Goal: Information Seeking & Learning: Learn about a topic

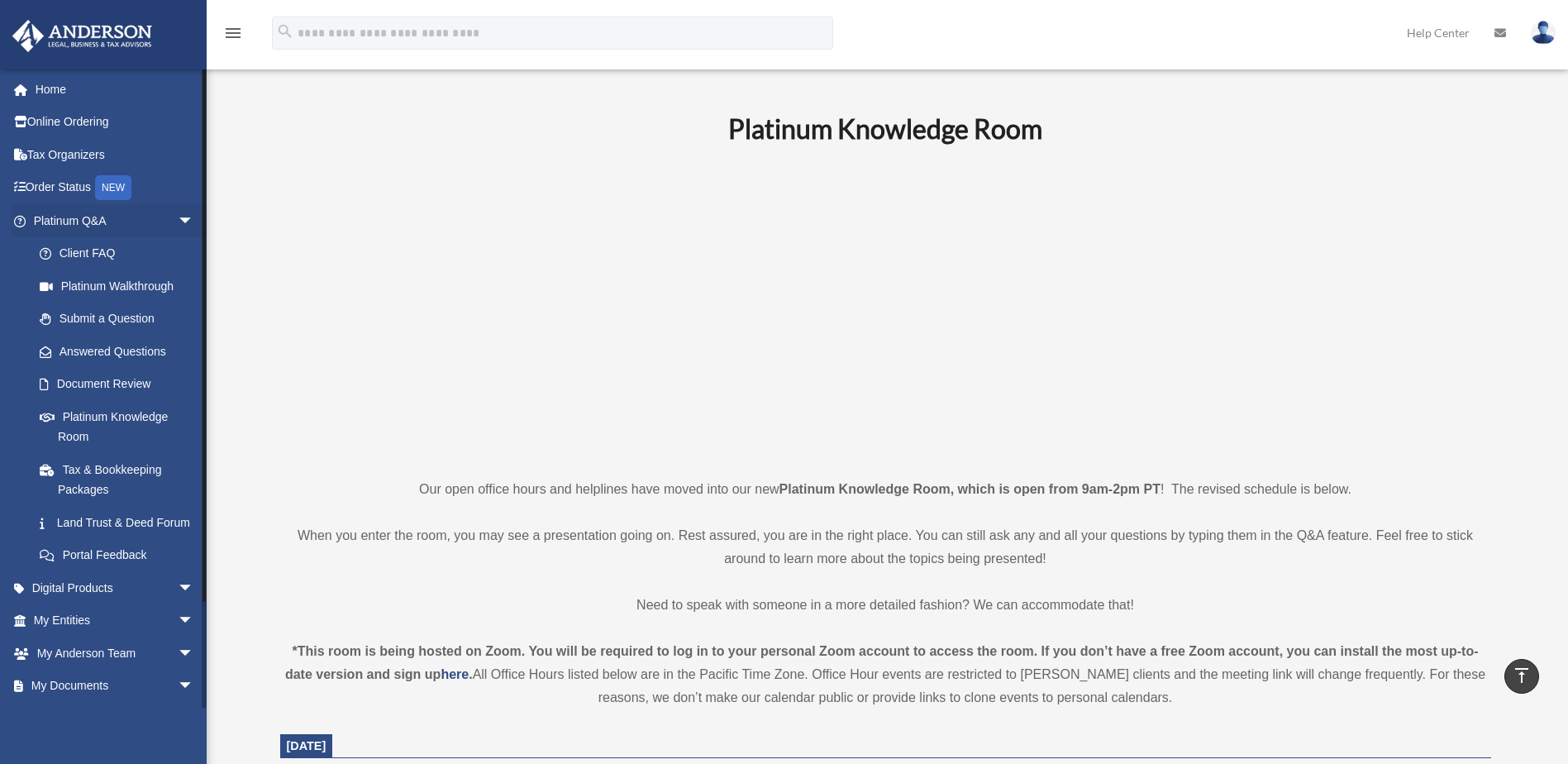
scroll to position [977, 0]
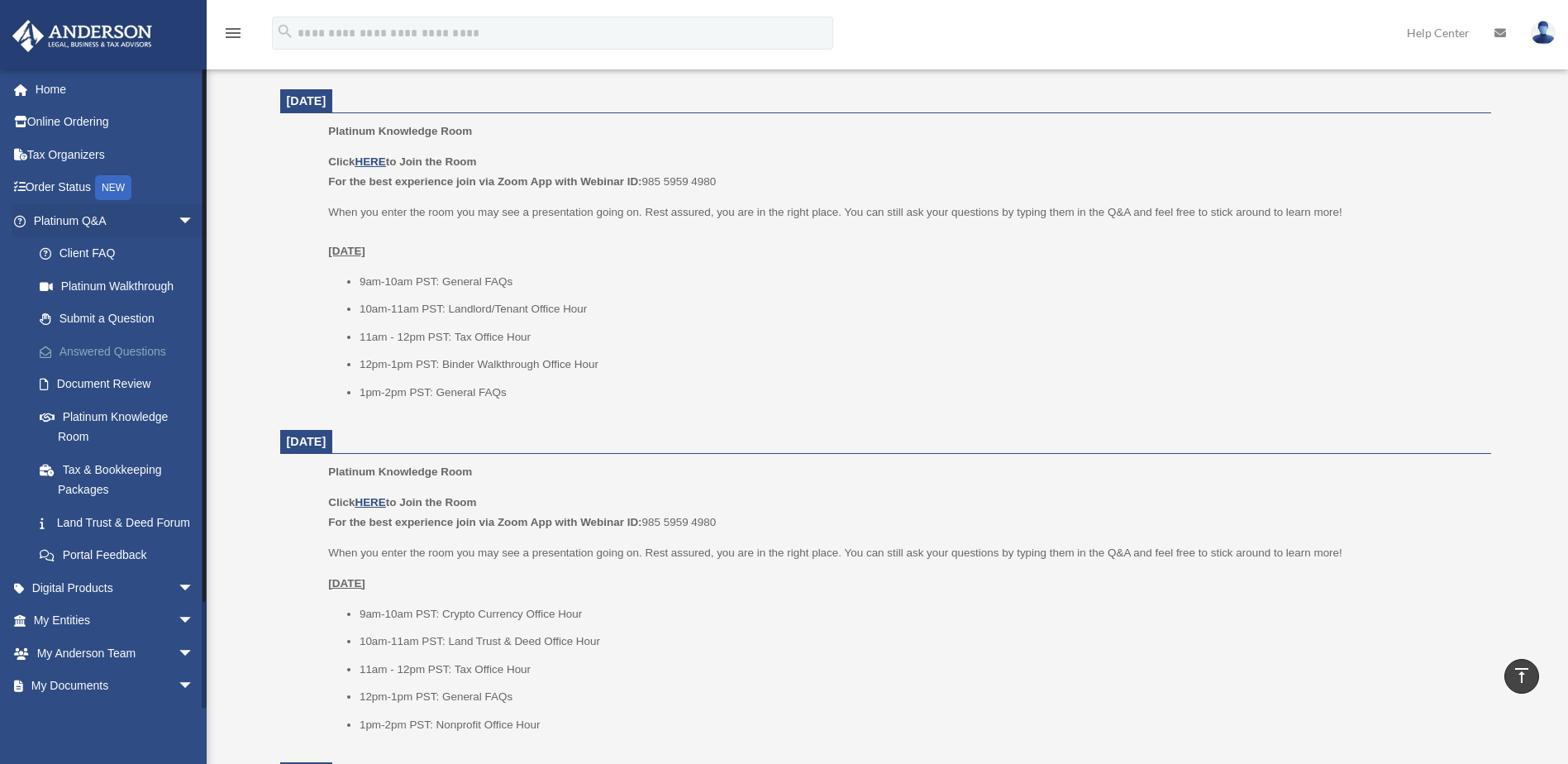
click at [92, 352] on link "Answered Questions" at bounding box center [121, 351] width 196 height 33
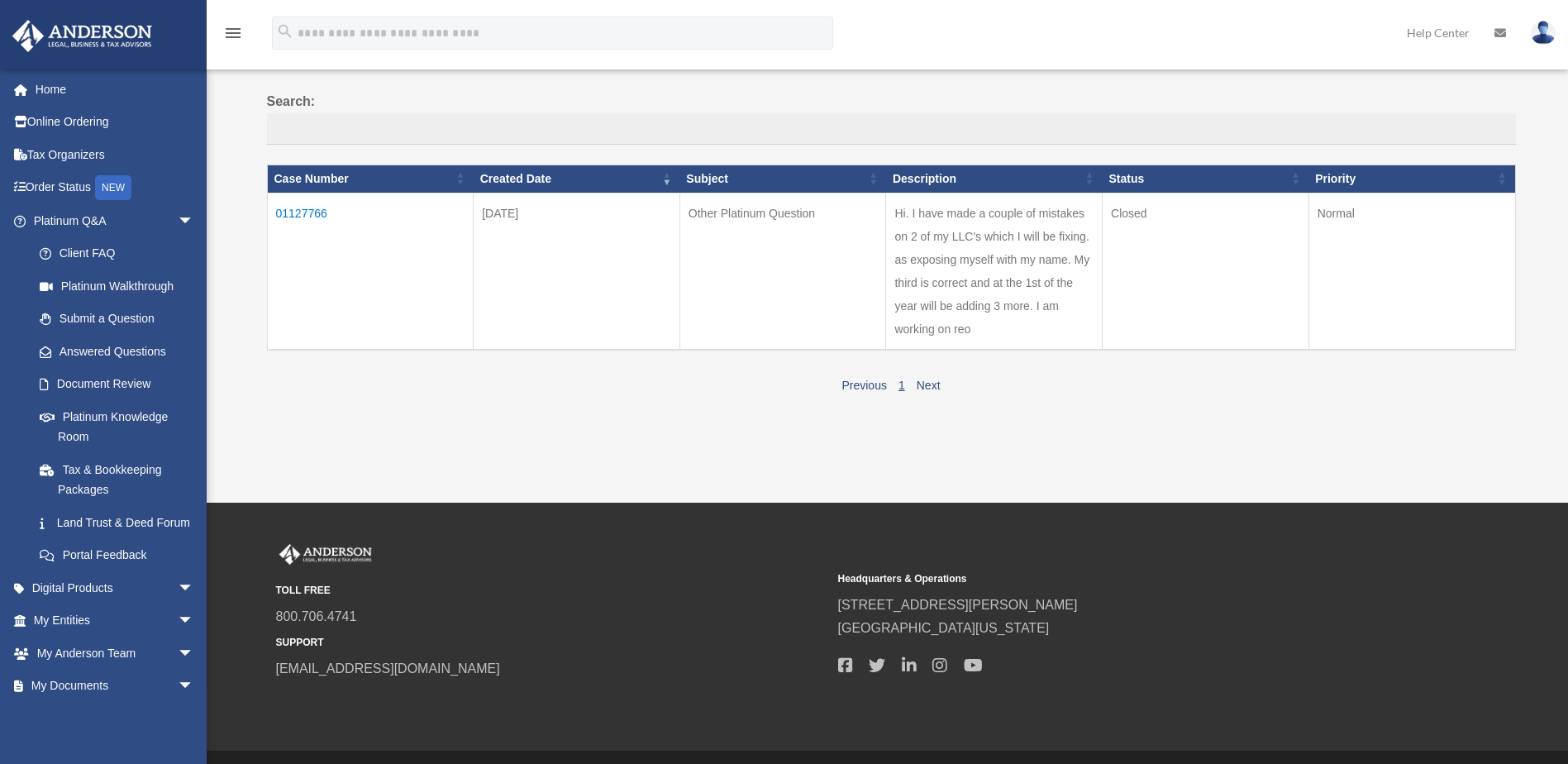
scroll to position [124, 0]
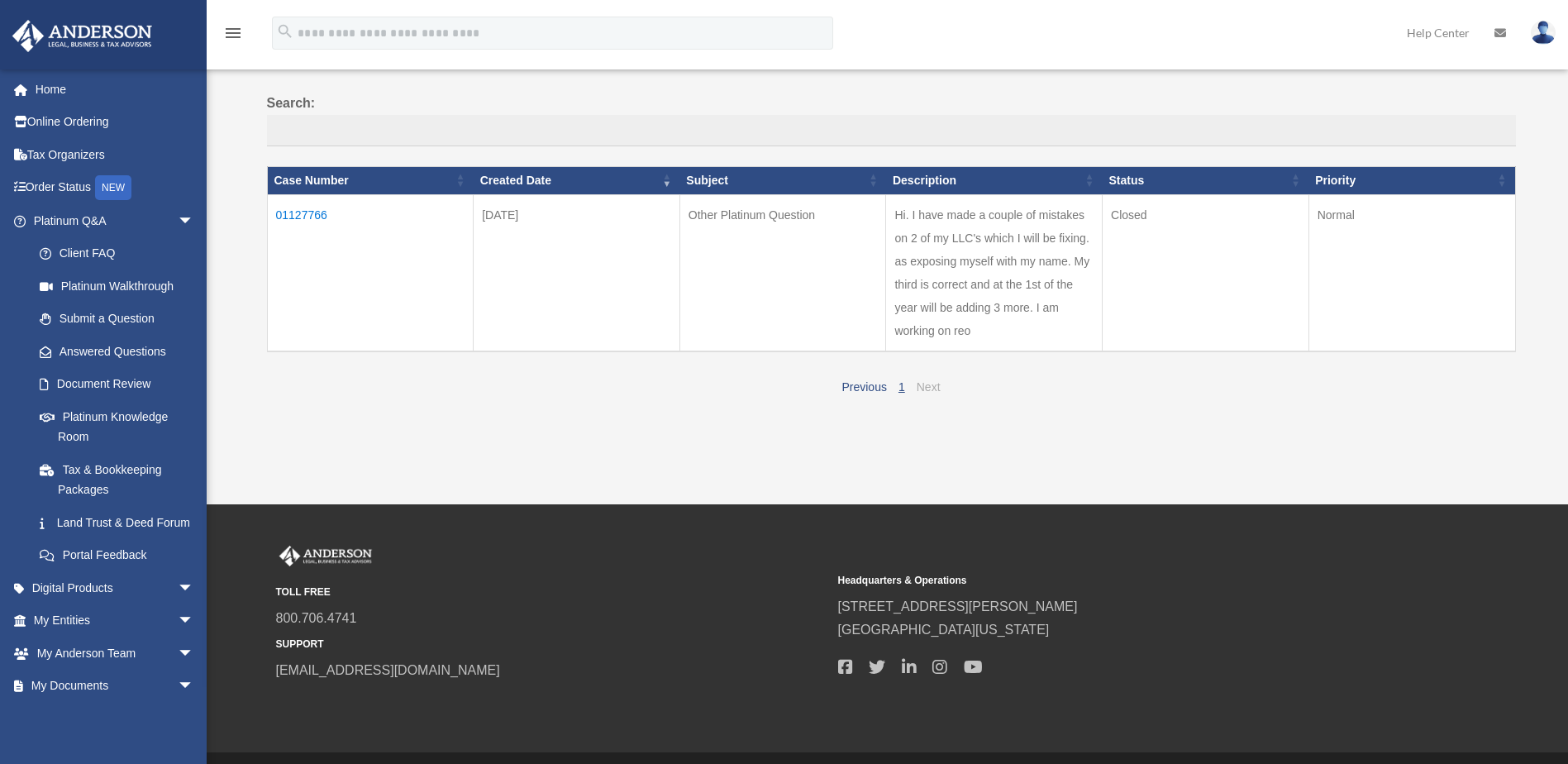
click at [931, 386] on link "Next" at bounding box center [928, 387] width 24 height 14
click at [109, 317] on link "Submit a Question" at bounding box center [121, 319] width 196 height 33
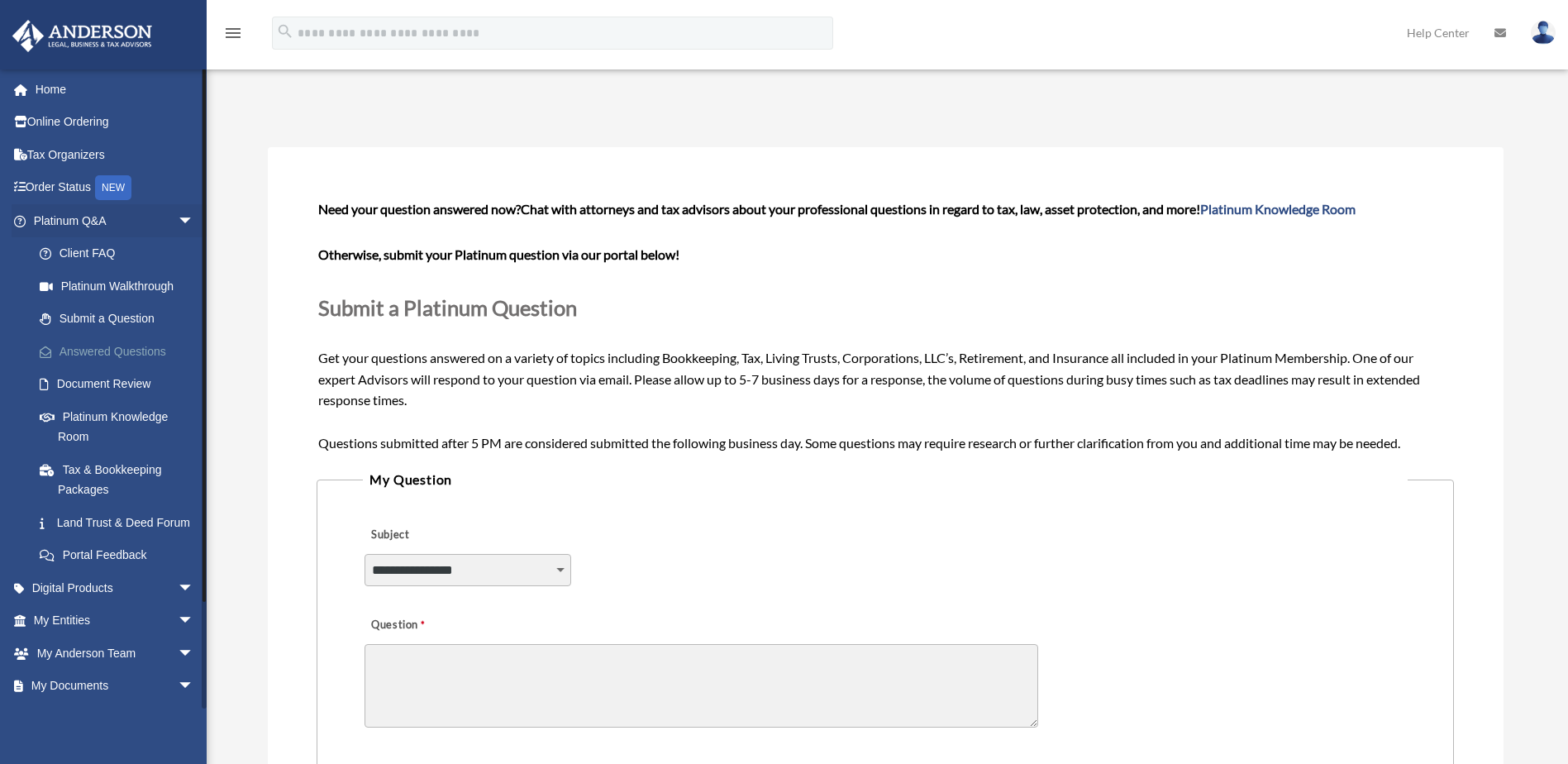
click at [105, 353] on link "Answered Questions" at bounding box center [121, 351] width 196 height 33
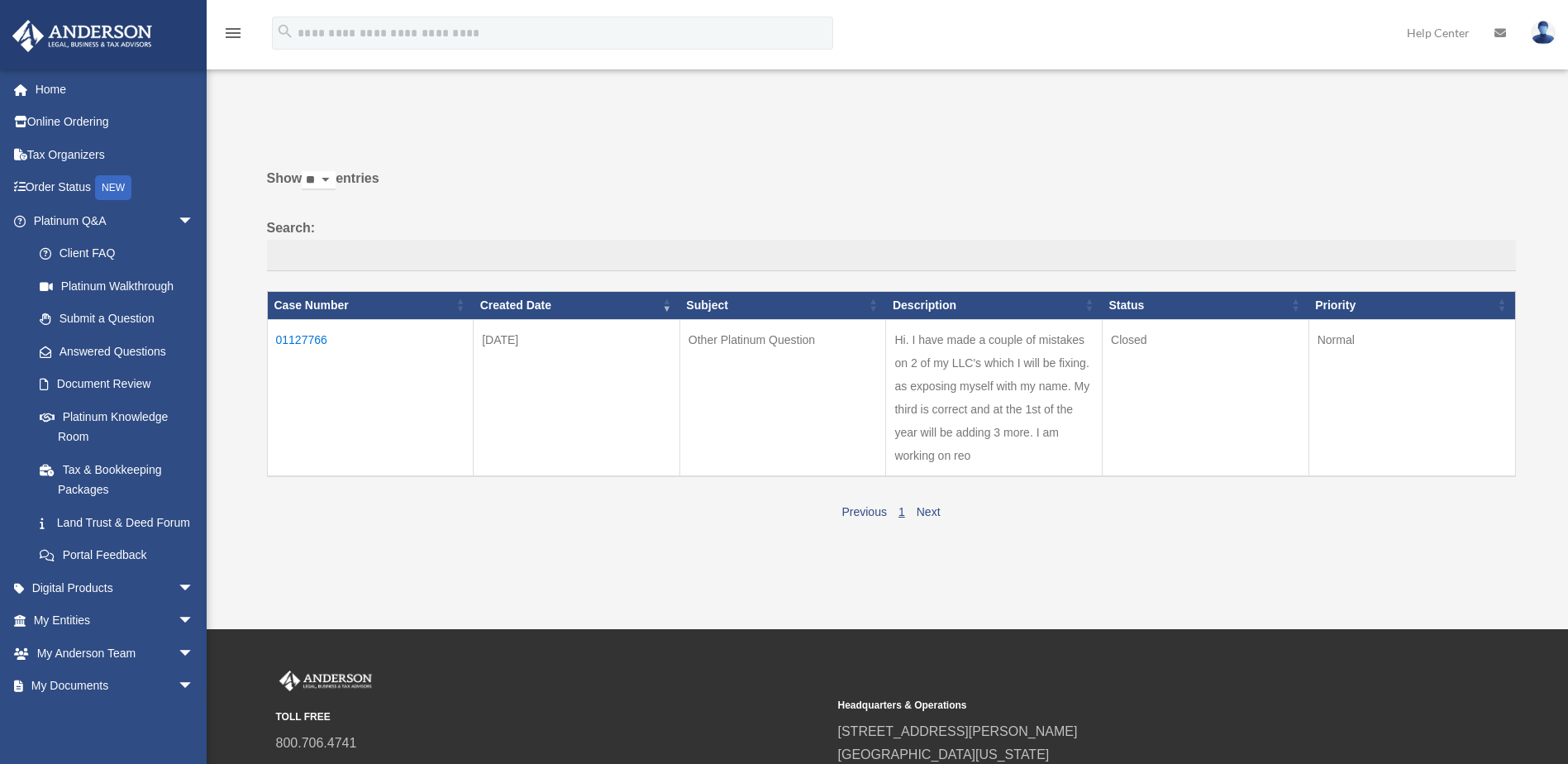
click at [950, 343] on td "Hi. I have made a couple of mistakes on 2 of my LLC's which I will be fixing. a…" at bounding box center [994, 397] width 217 height 157
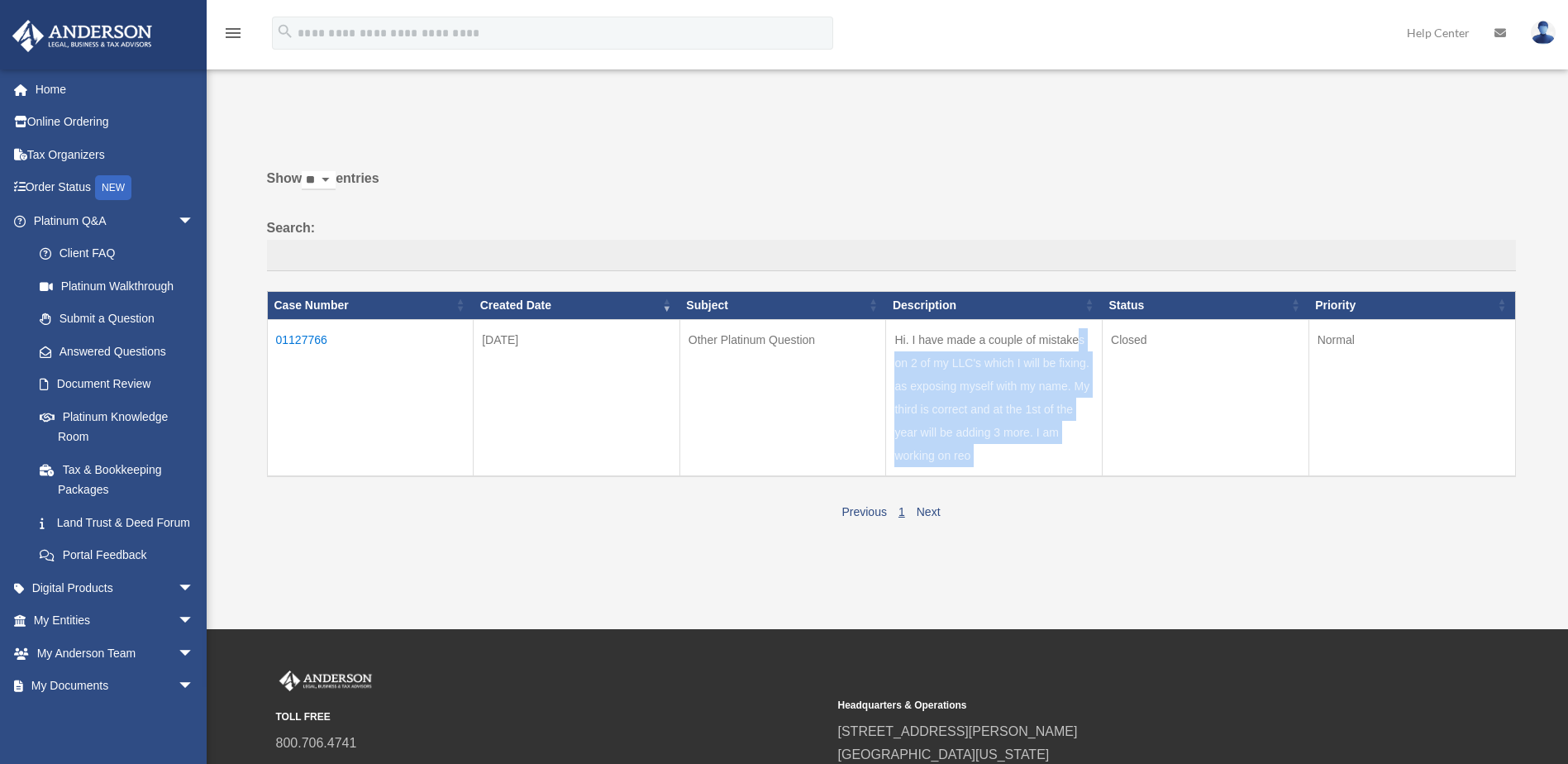
click at [950, 343] on td "Hi. I have made a couple of mistakes on 2 of my LLC's which I will be fixing. a…" at bounding box center [994, 397] width 217 height 157
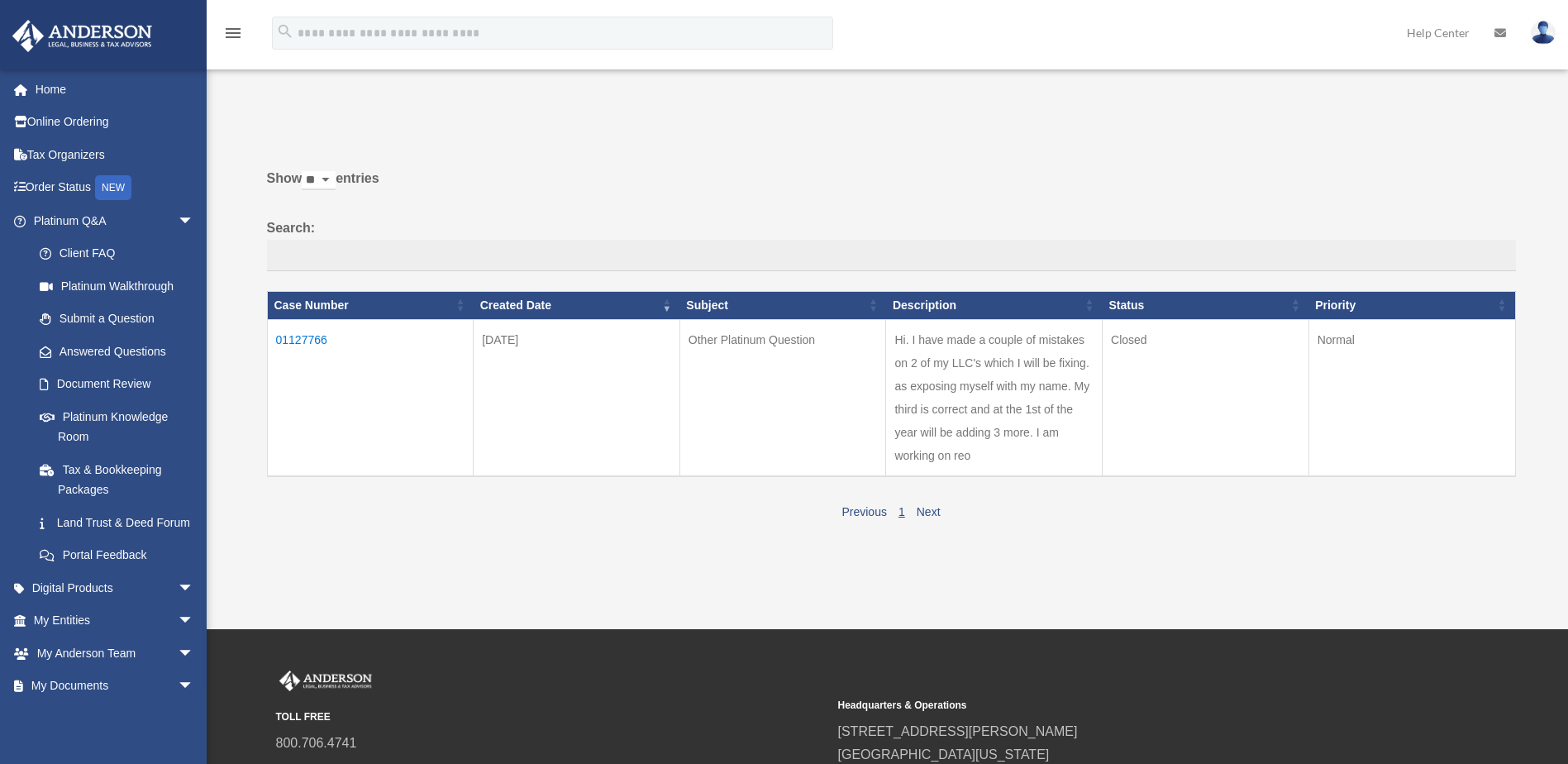
click at [316, 335] on td "01127766" at bounding box center [370, 397] width 206 height 157
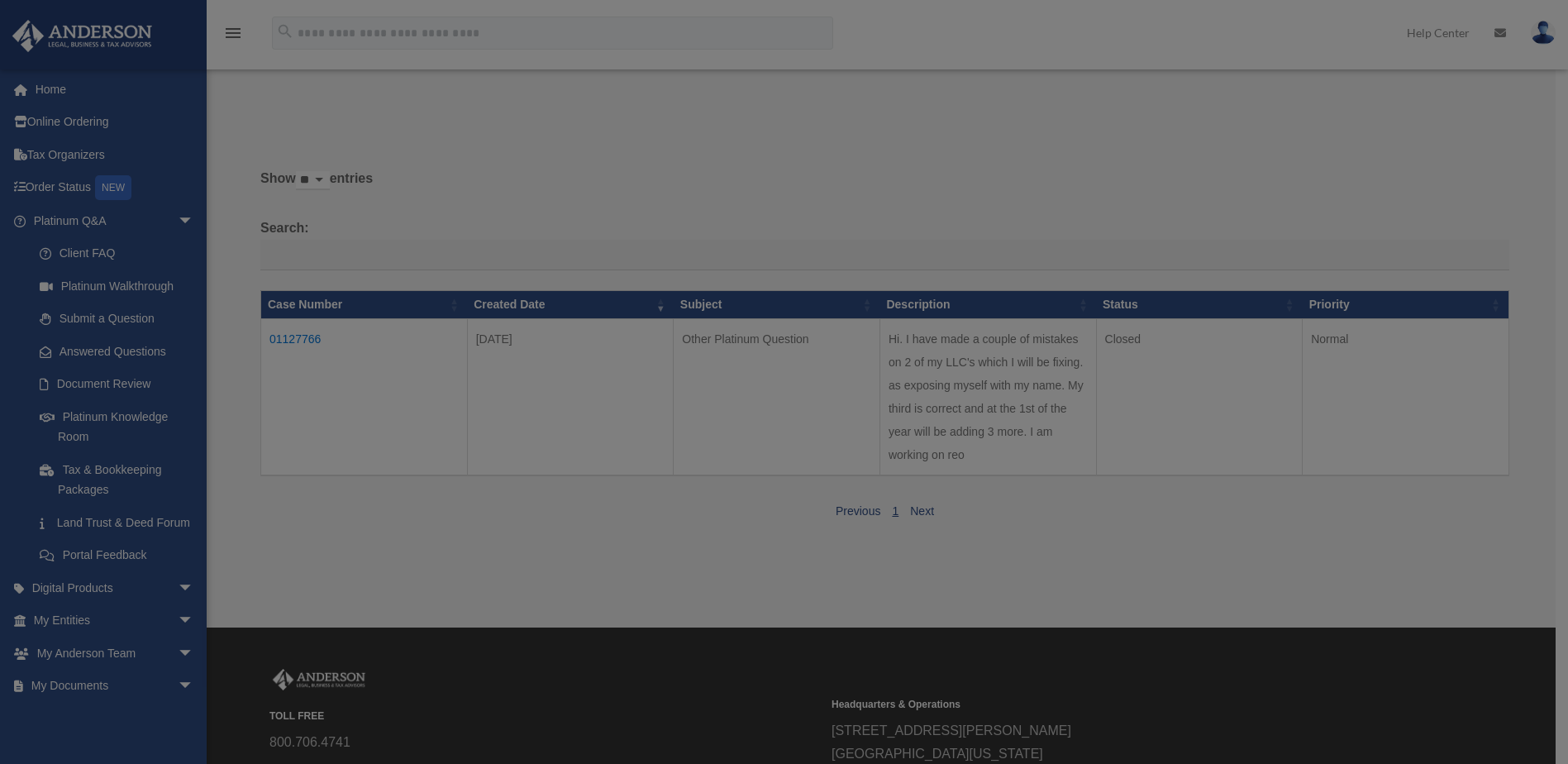
click at [316, 335] on body "X Get a chance to win 6 months of Platinum for free just by filling out this su…" at bounding box center [784, 469] width 1568 height 938
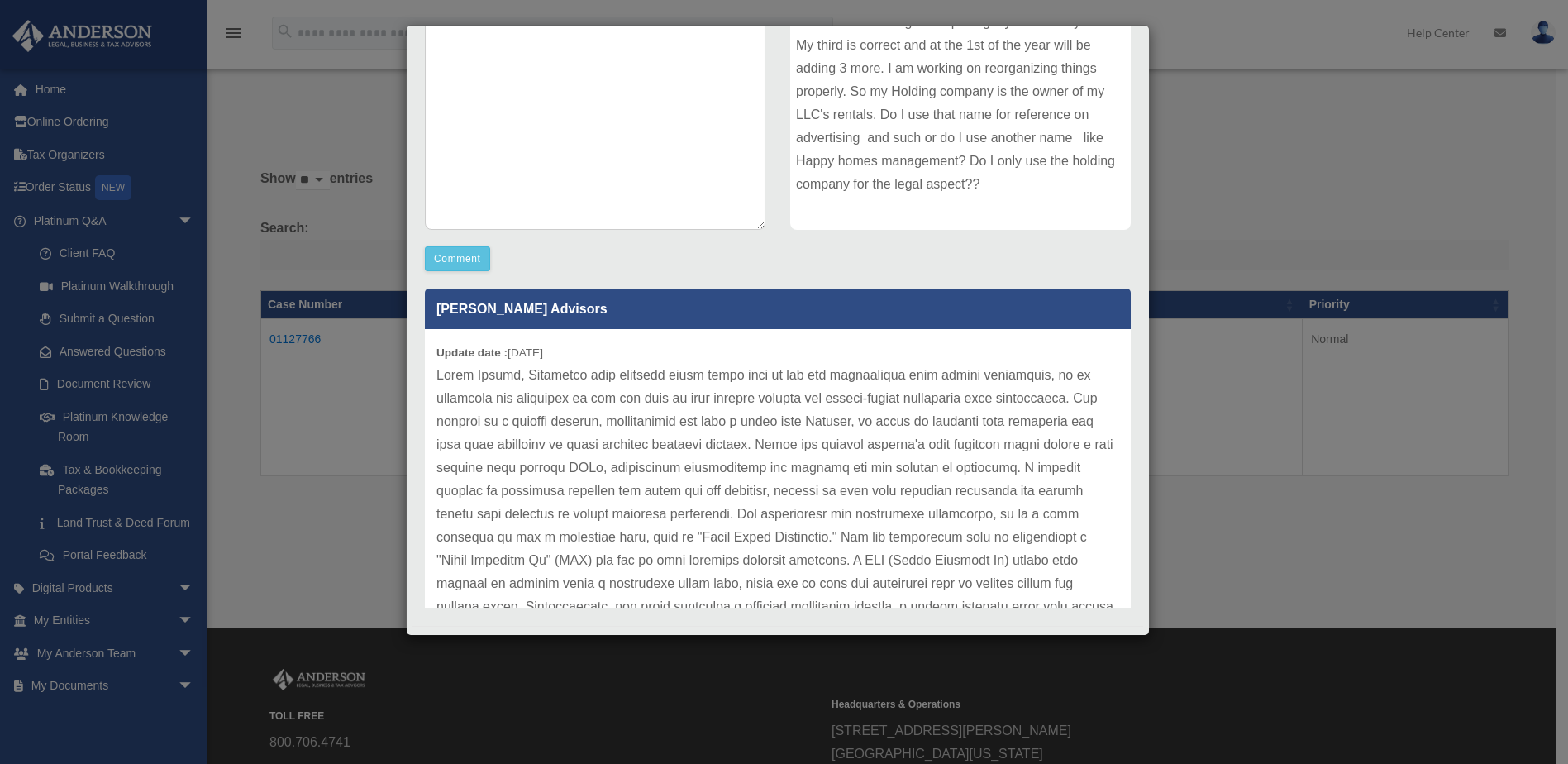
click at [1297, 268] on div "Case Detail × Other Platinum Question Case Number 01127766 Created Date Septemb…" at bounding box center [784, 382] width 1568 height 764
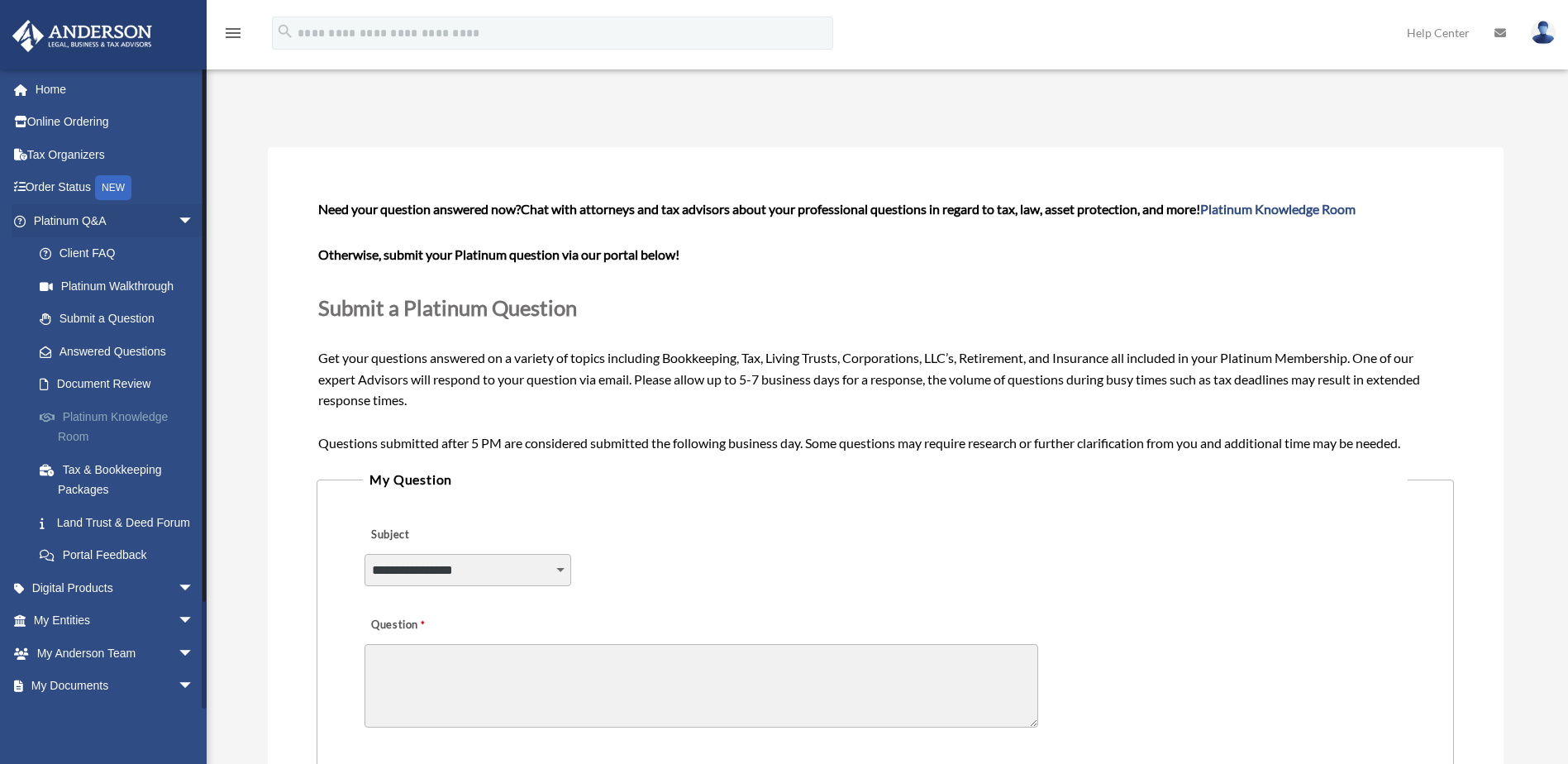
click at [134, 419] on link "Platinum Knowledge Room" at bounding box center [121, 426] width 196 height 53
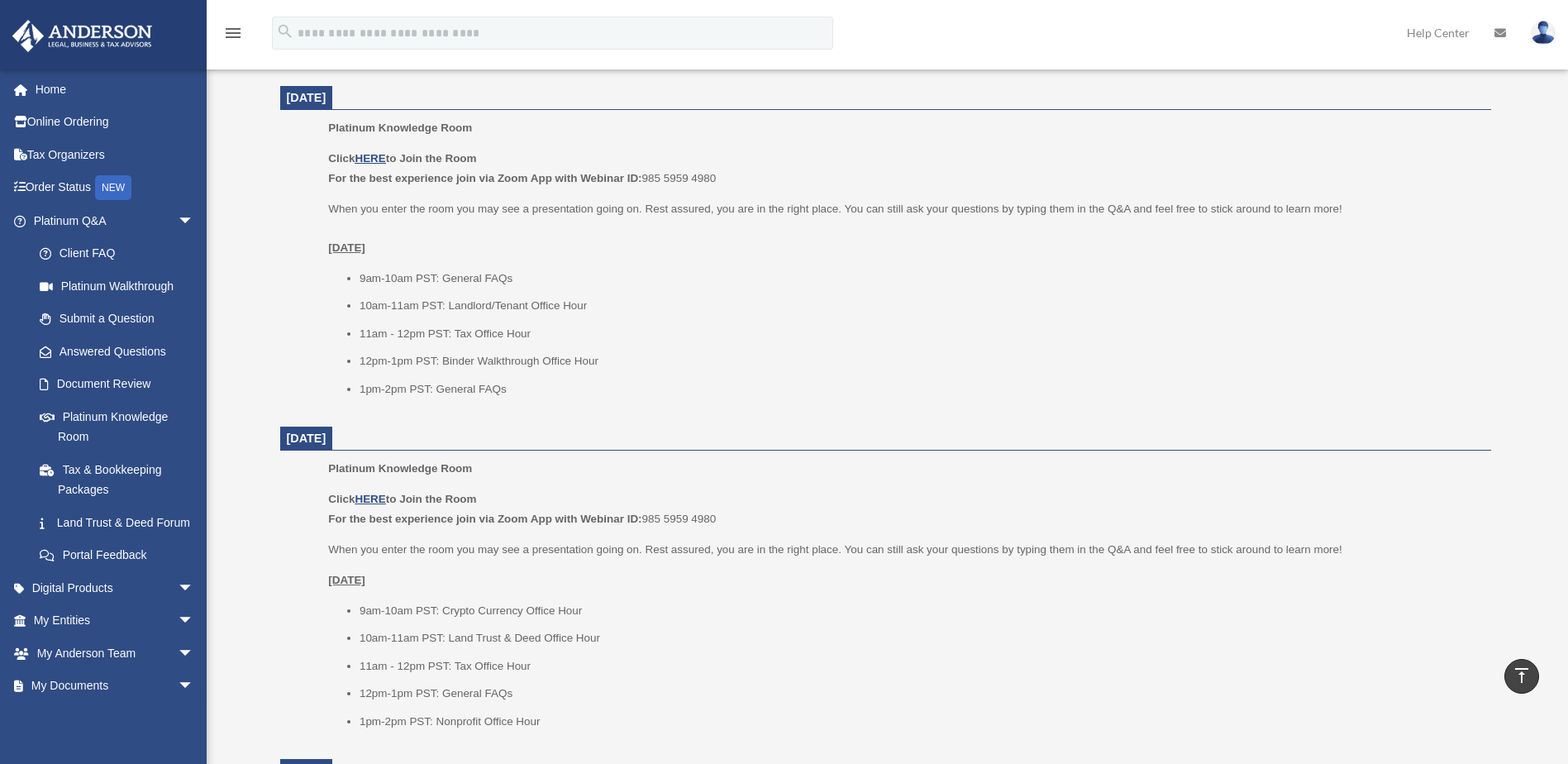
scroll to position [651, 0]
click at [369, 498] on u "HERE" at bounding box center [370, 495] width 31 height 13
